Goal: Task Accomplishment & Management: Manage account settings

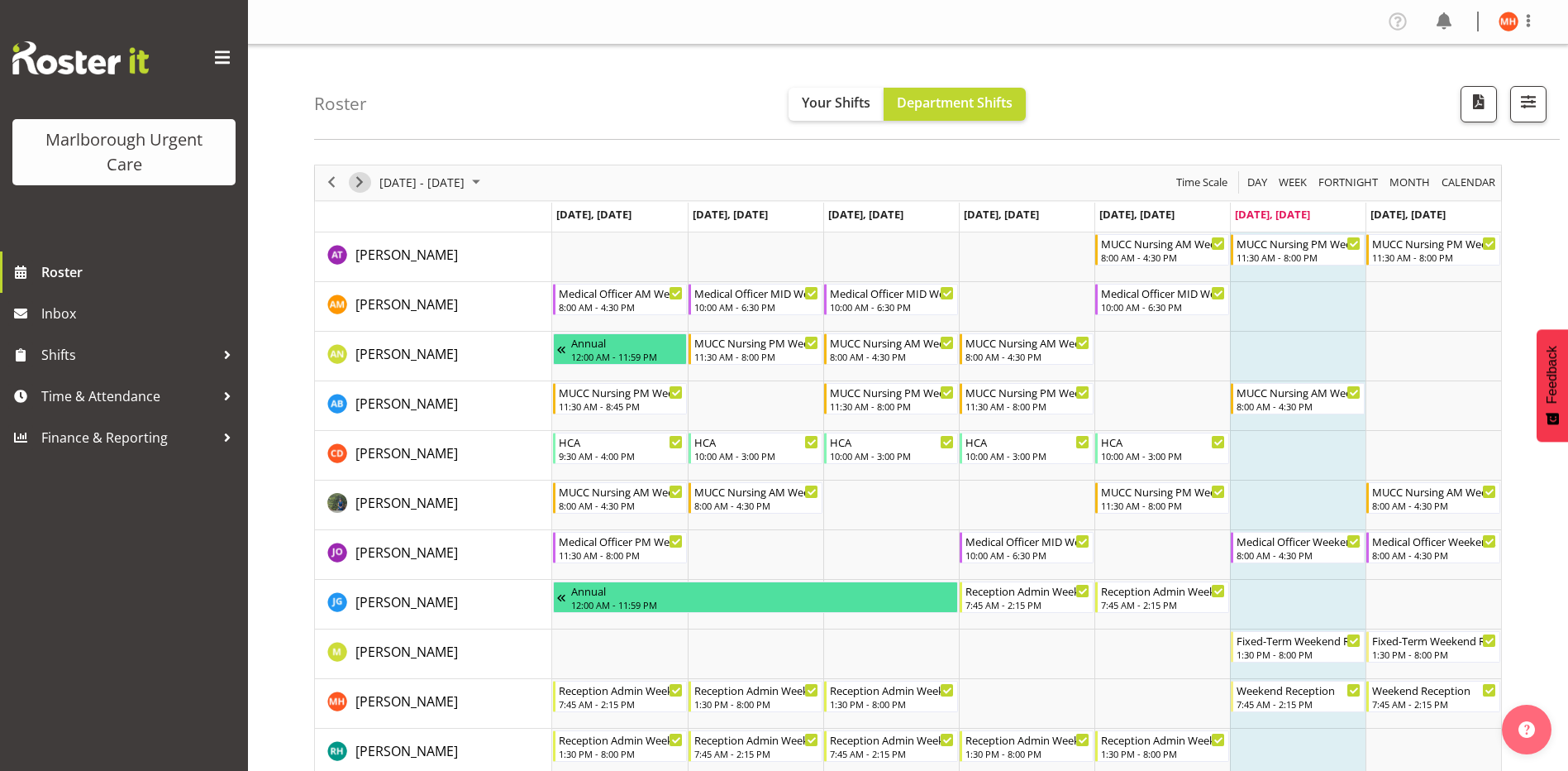
click at [359, 181] on span "Next" at bounding box center [359, 182] width 19 height 20
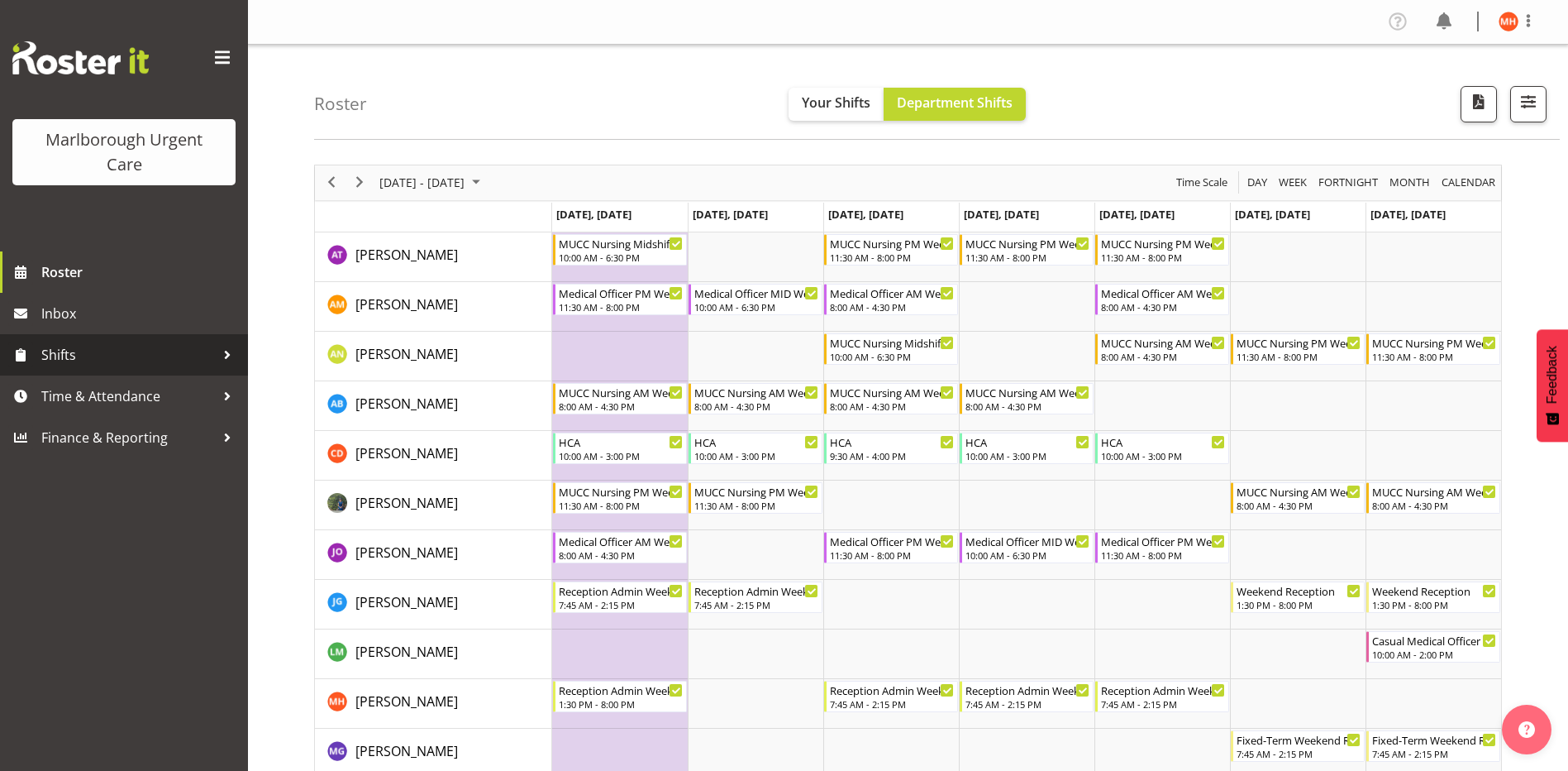
click at [66, 353] on span "Shifts" at bounding box center [128, 354] width 174 height 25
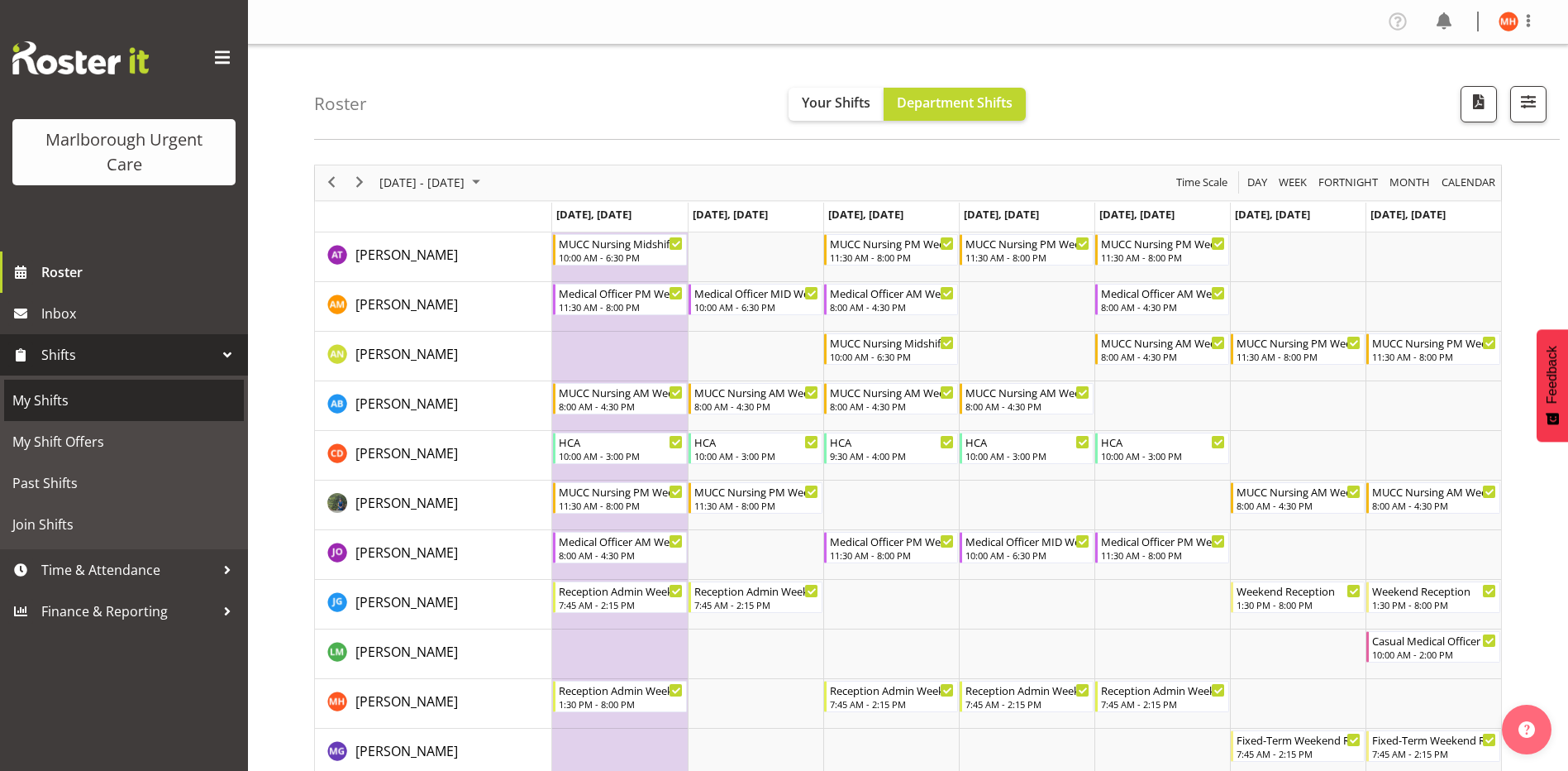
click at [36, 402] on span "My Shifts" at bounding box center [124, 400] width 223 height 25
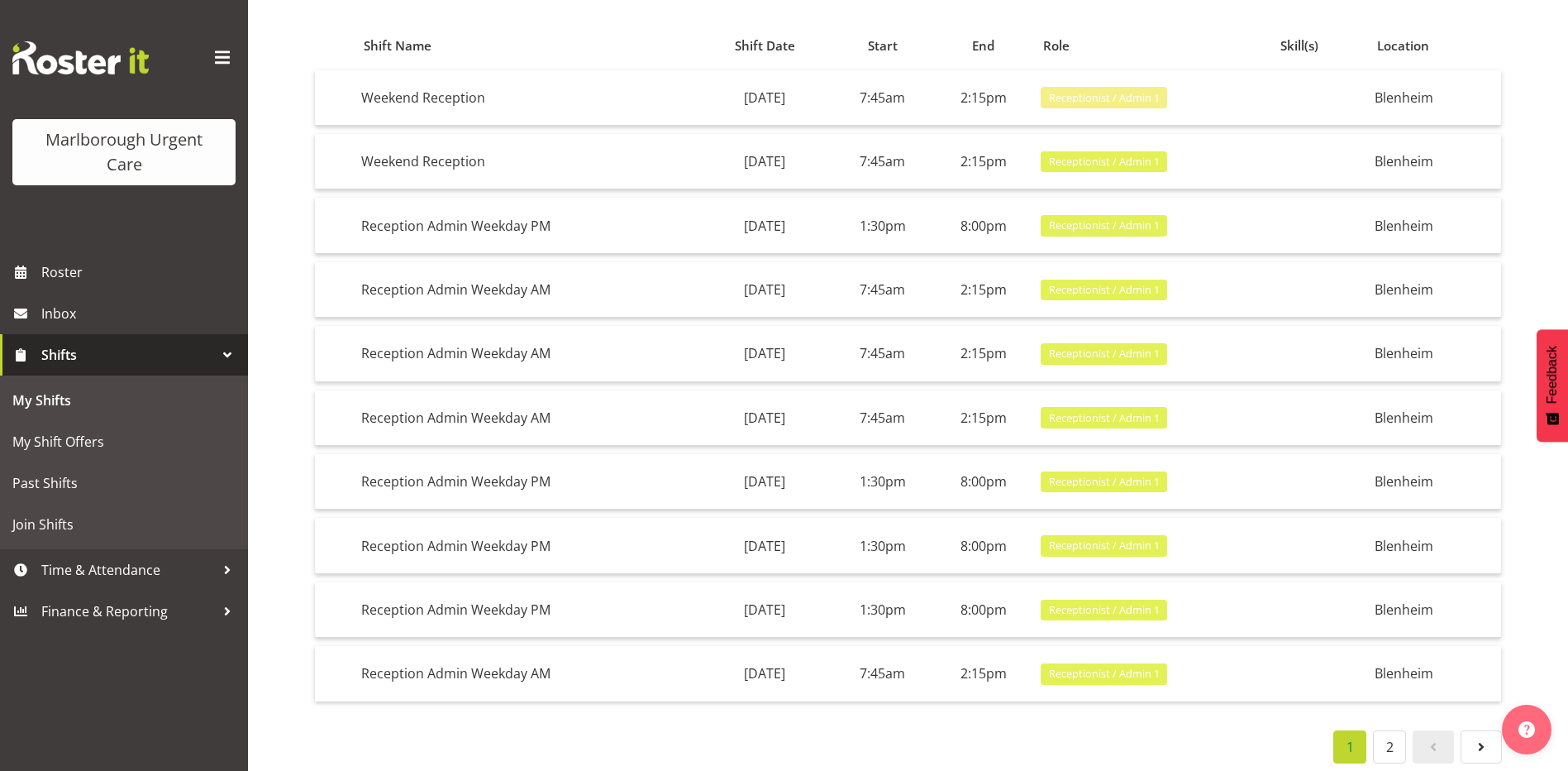
scroll to position [164, 0]
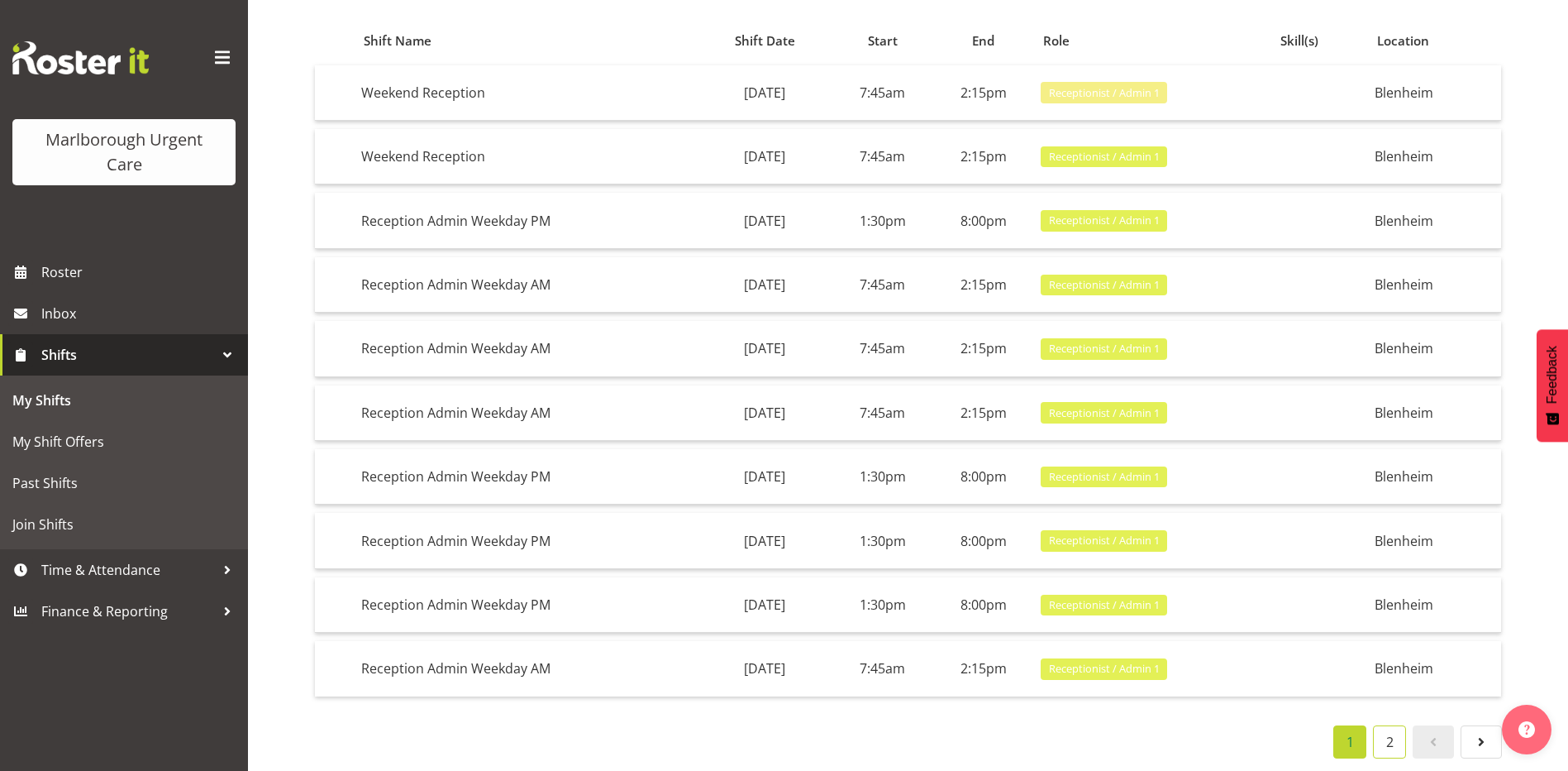
click at [1393, 729] on link "2" at bounding box center [1389, 741] width 33 height 33
